Goal: Task Accomplishment & Management: Manage account settings

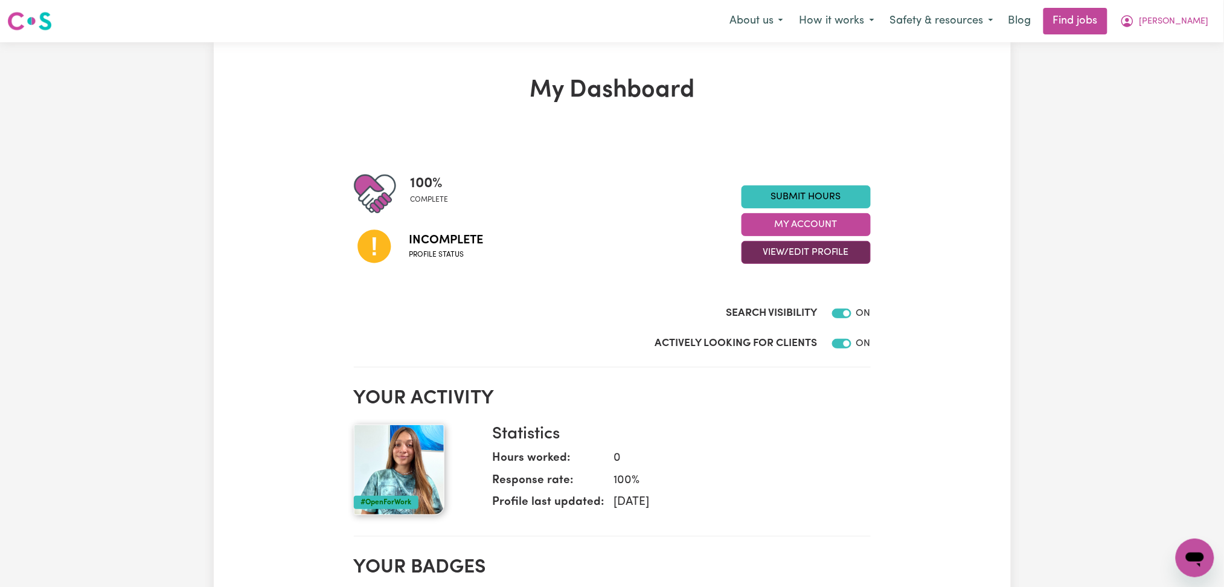
click at [815, 257] on button "View/Edit Profile" at bounding box center [806, 252] width 129 height 23
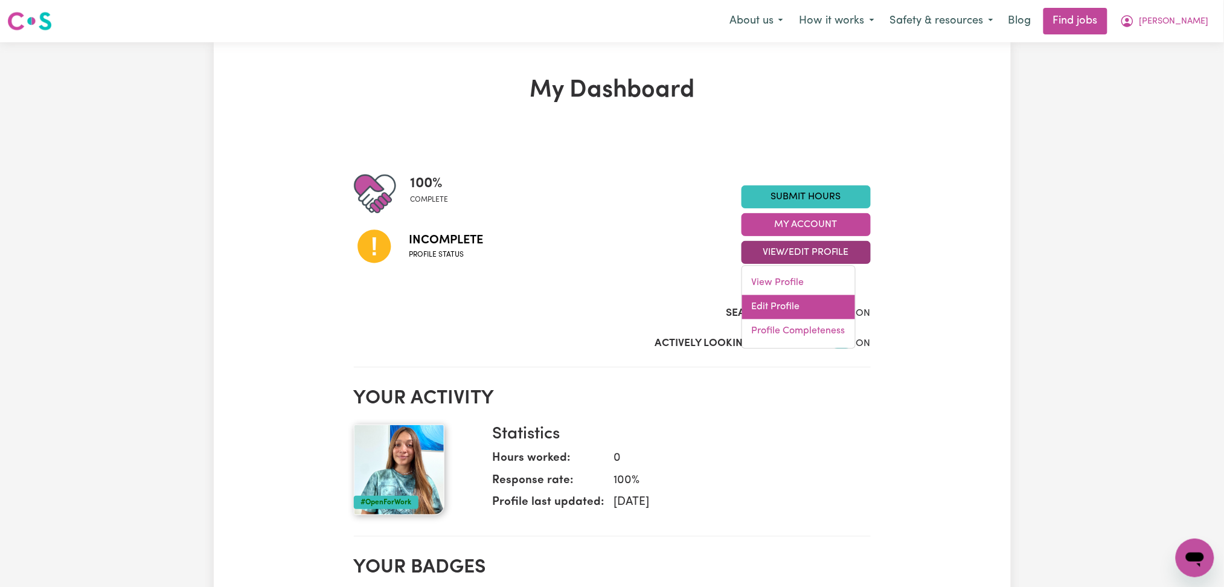
click at [796, 302] on link "Edit Profile" at bounding box center [798, 307] width 113 height 24
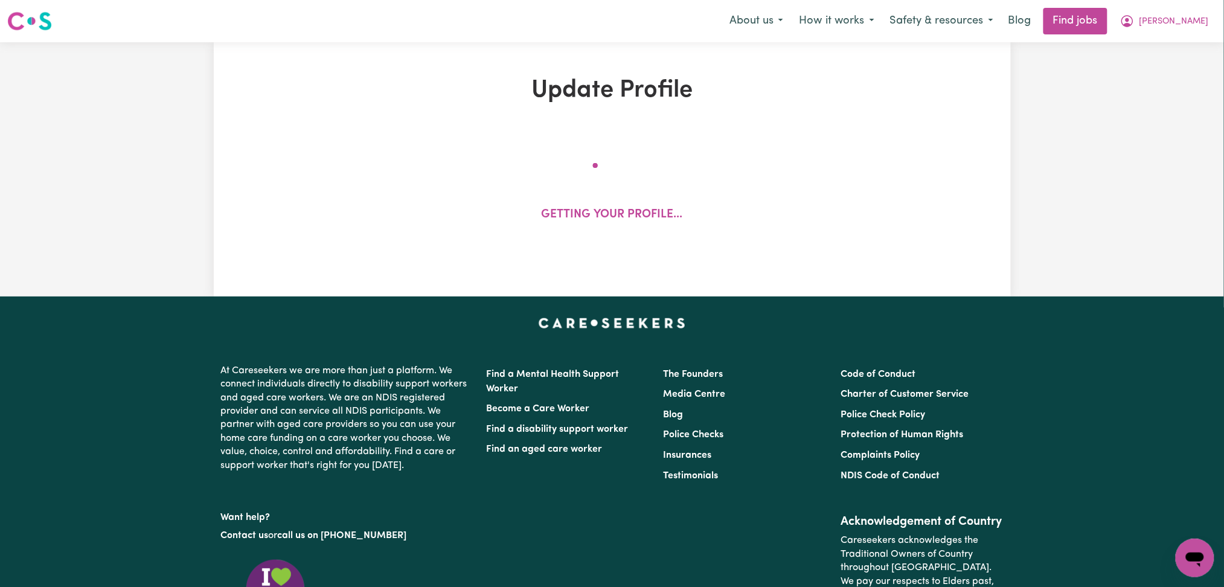
select select "[DEMOGRAPHIC_DATA]"
select select "[DEMOGRAPHIC_DATA] Work Visa"
select select "Studying a healthcare related degree or qualification"
select select "55"
select select "85"
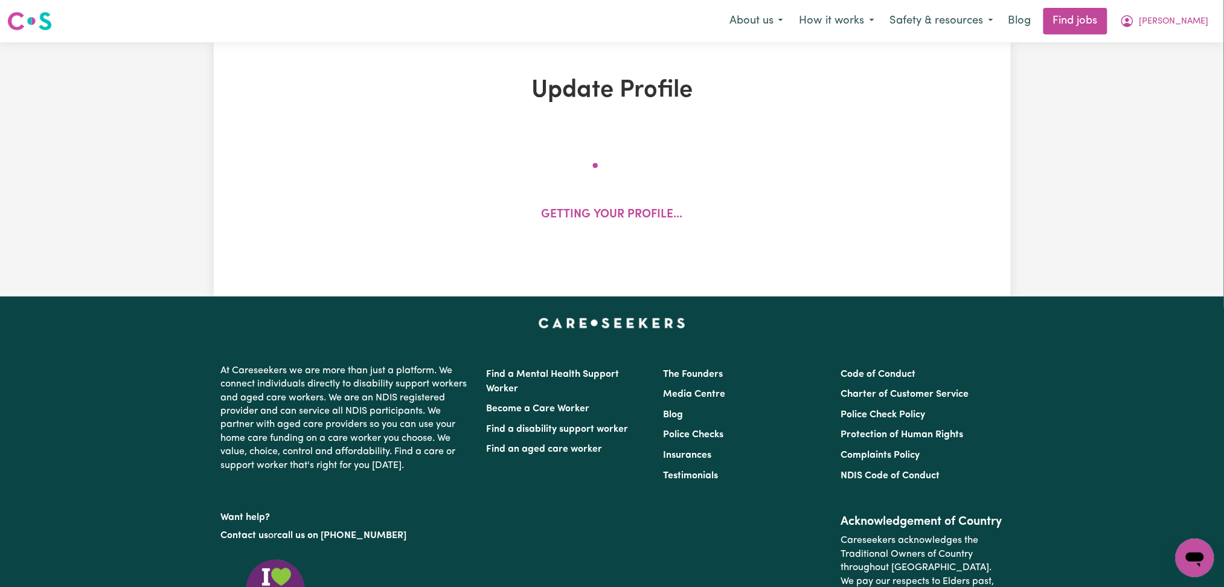
select select "95"
select select "130"
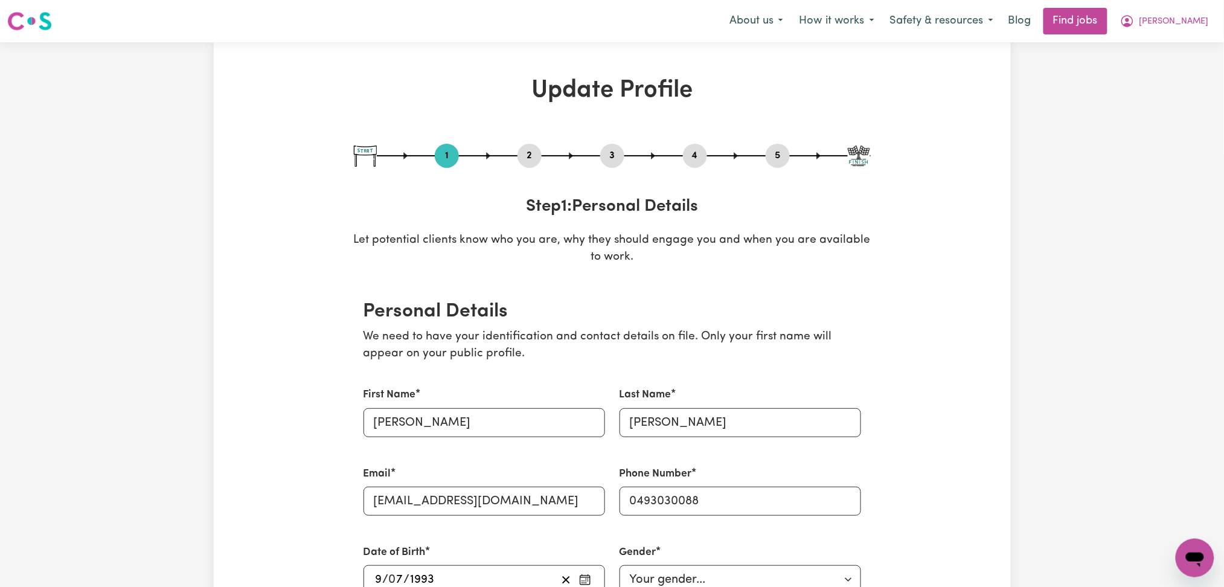
click at [528, 150] on button "2" at bounding box center [530, 156] width 24 height 16
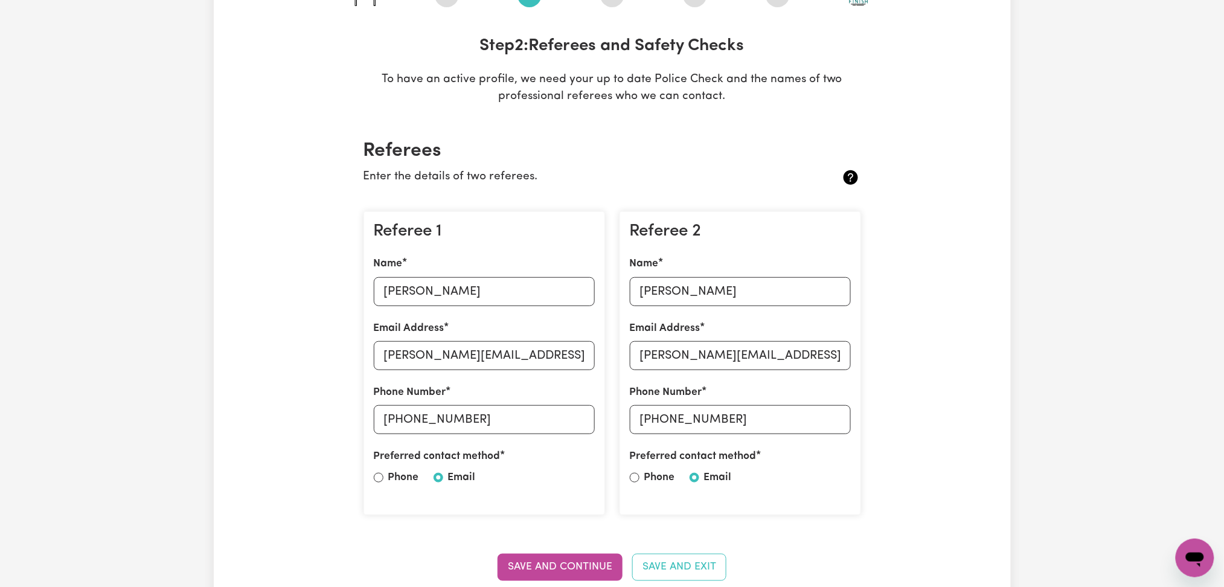
scroll to position [242, 0]
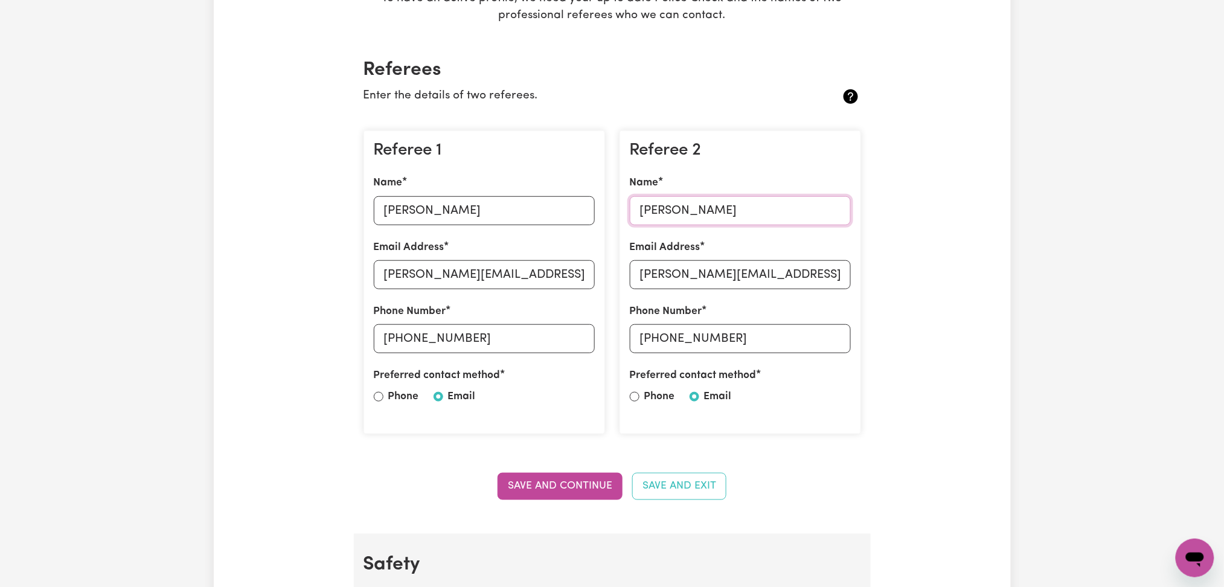
click at [727, 201] on input "[PERSON_NAME]" at bounding box center [740, 210] width 221 height 29
click at [710, 266] on input "[PERSON_NAME][EMAIL_ADDRESS][DOMAIN_NAME]" at bounding box center [740, 274] width 221 height 29
click at [661, 339] on input "[PHONE_NUMBER]" at bounding box center [740, 338] width 221 height 29
drag, startPoint x: 657, startPoint y: 337, endPoint x: 806, endPoint y: 338, distance: 148.6
click at [806, 338] on input "[PHONE_NUMBER]" at bounding box center [740, 338] width 221 height 29
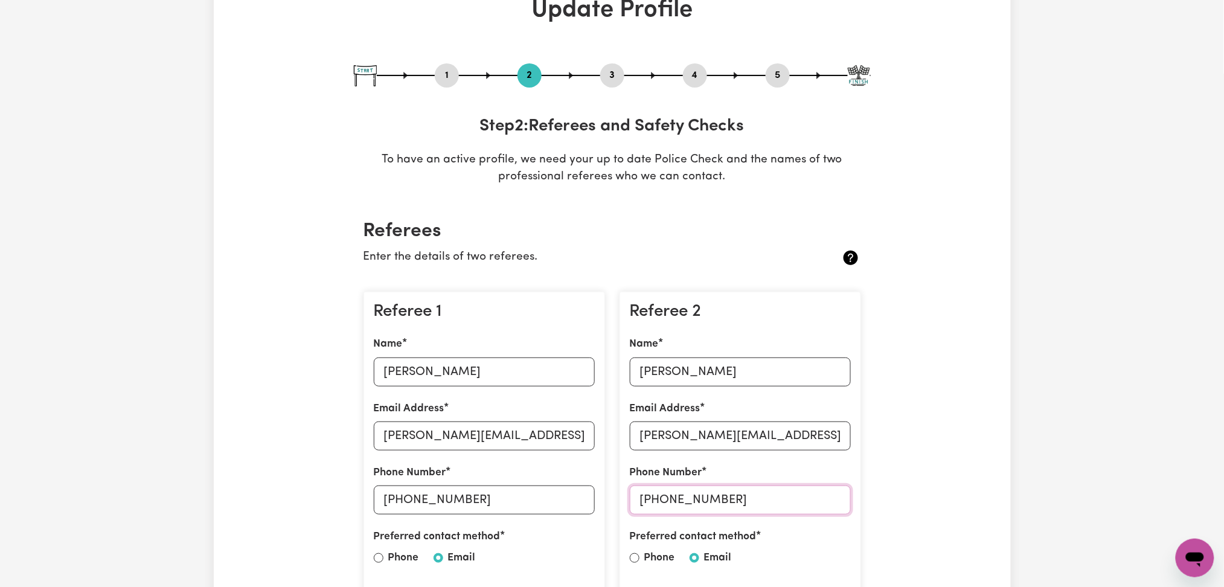
scroll to position [0, 0]
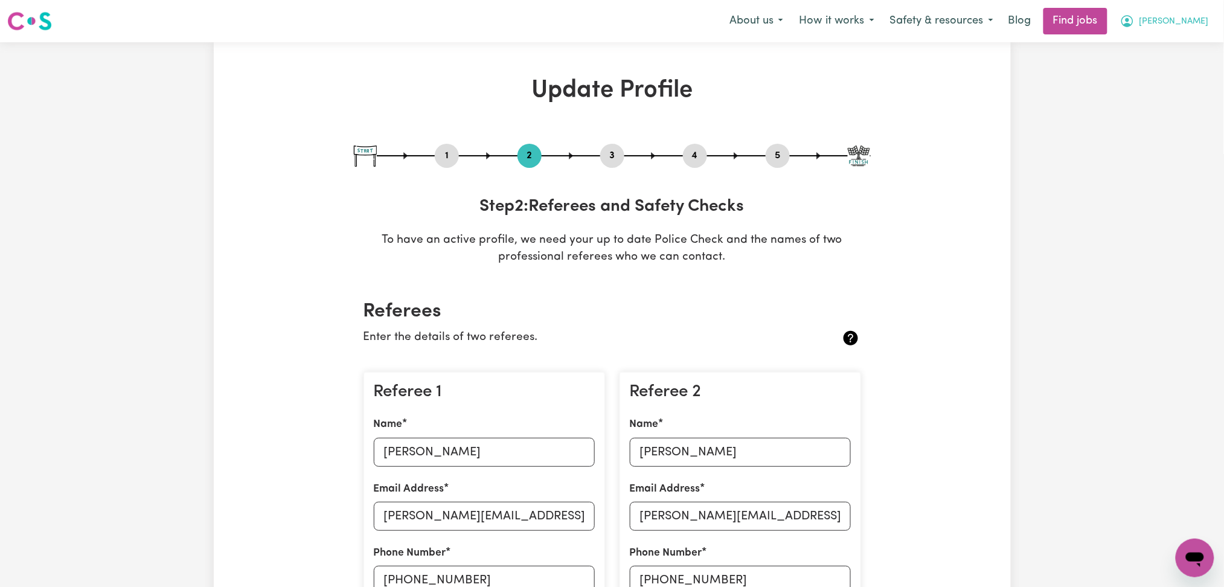
click at [1170, 27] on span "[PERSON_NAME]" at bounding box center [1174, 21] width 69 height 13
click at [1166, 83] on link "Logout" at bounding box center [1168, 92] width 95 height 23
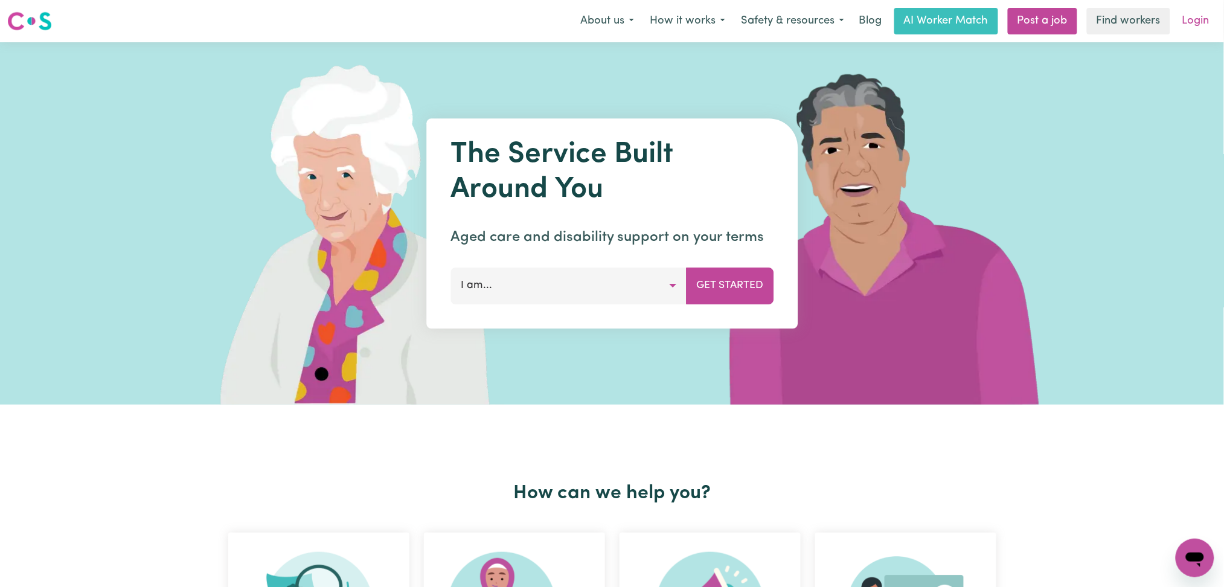
click at [1189, 27] on link "Login" at bounding box center [1196, 21] width 42 height 27
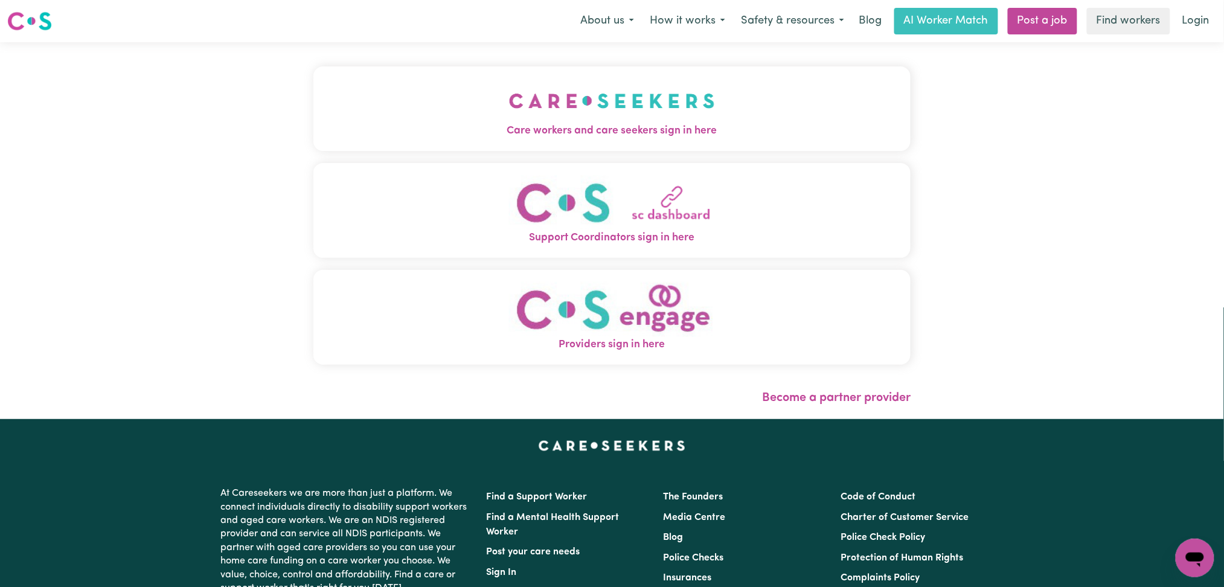
click at [614, 130] on span "Care workers and care seekers sign in here" at bounding box center [612, 131] width 598 height 16
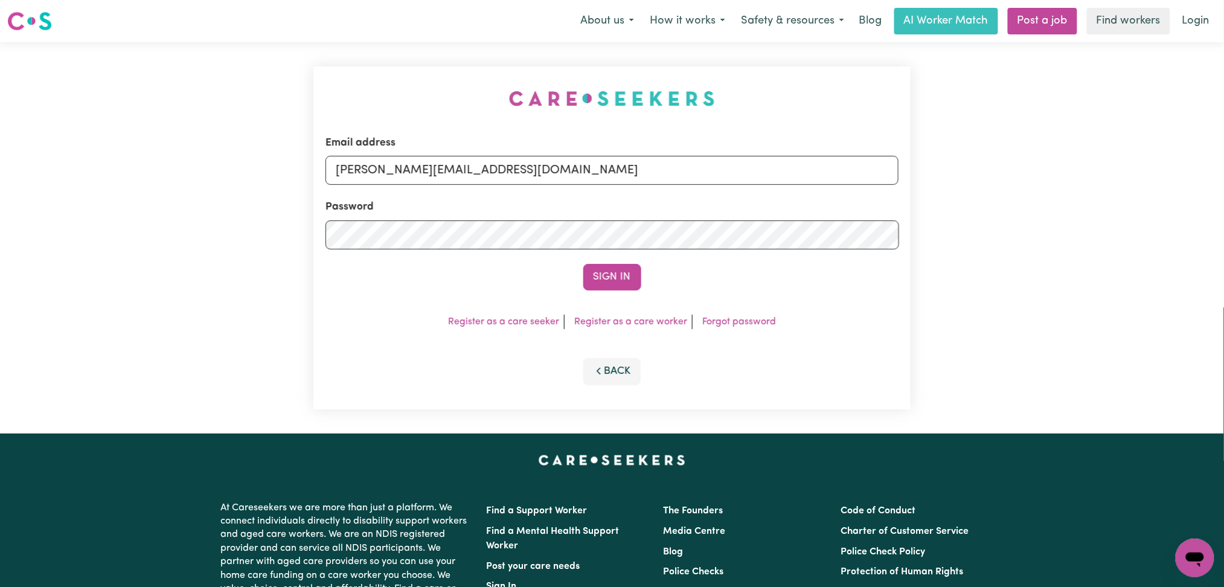
click at [489, 188] on form "Email address [PERSON_NAME][EMAIL_ADDRESS][DOMAIN_NAME] Password Sign In" at bounding box center [613, 212] width 574 height 155
click at [451, 181] on input "[PERSON_NAME][EMAIL_ADDRESS][DOMAIN_NAME]" at bounding box center [613, 170] width 574 height 29
drag, startPoint x: 400, startPoint y: 169, endPoint x: 677, endPoint y: 173, distance: 276.6
click at [688, 169] on input "Superuser~[EMAIL_ADDRESS][DOMAIN_NAME]" at bounding box center [613, 170] width 574 height 29
type input "Superuser~[EMAIL_ADDRESS][DOMAIN_NAME]"
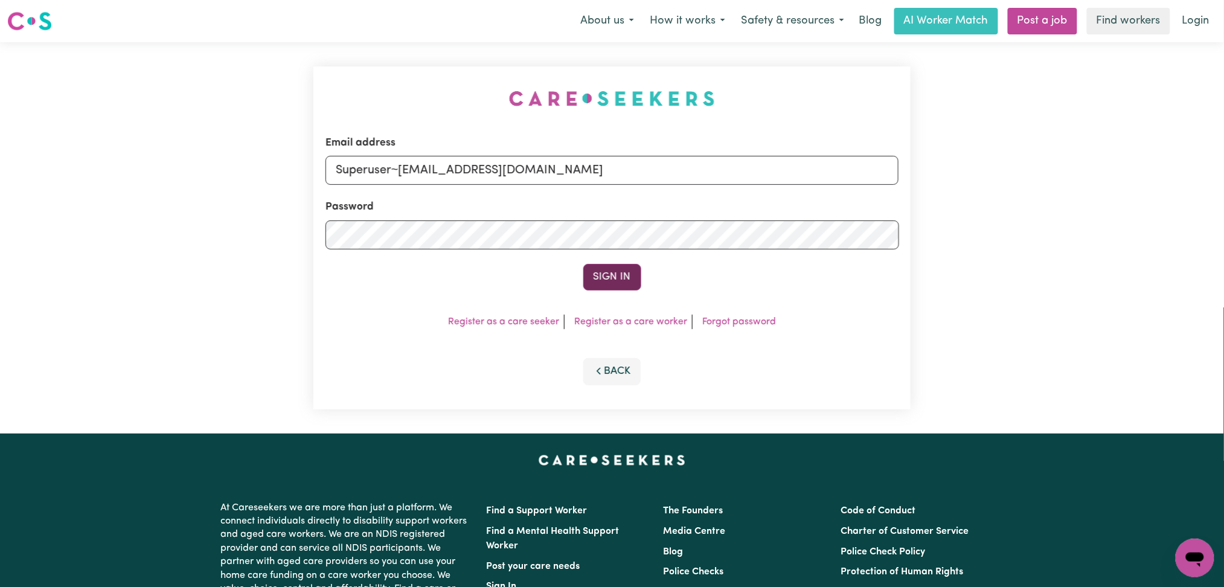
click at [595, 266] on button "Sign In" at bounding box center [612, 277] width 58 height 27
